Goal: Task Accomplishment & Management: Complete application form

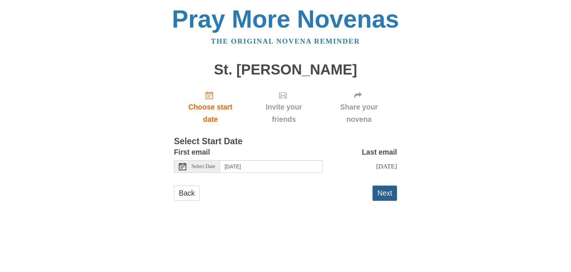
click at [383, 195] on button "Next" at bounding box center [385, 192] width 25 height 15
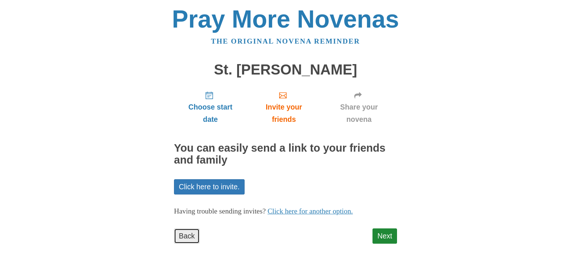
click at [175, 237] on link "Back" at bounding box center [187, 235] width 26 height 15
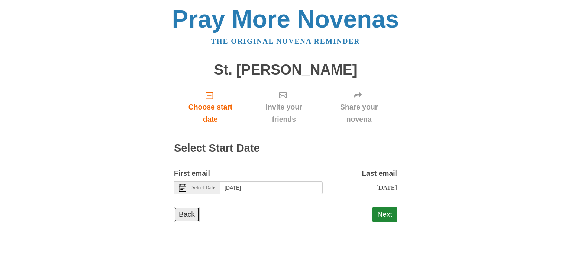
click at [189, 215] on link "Back" at bounding box center [187, 213] width 26 height 15
